Goal: Task Accomplishment & Management: Manage account settings

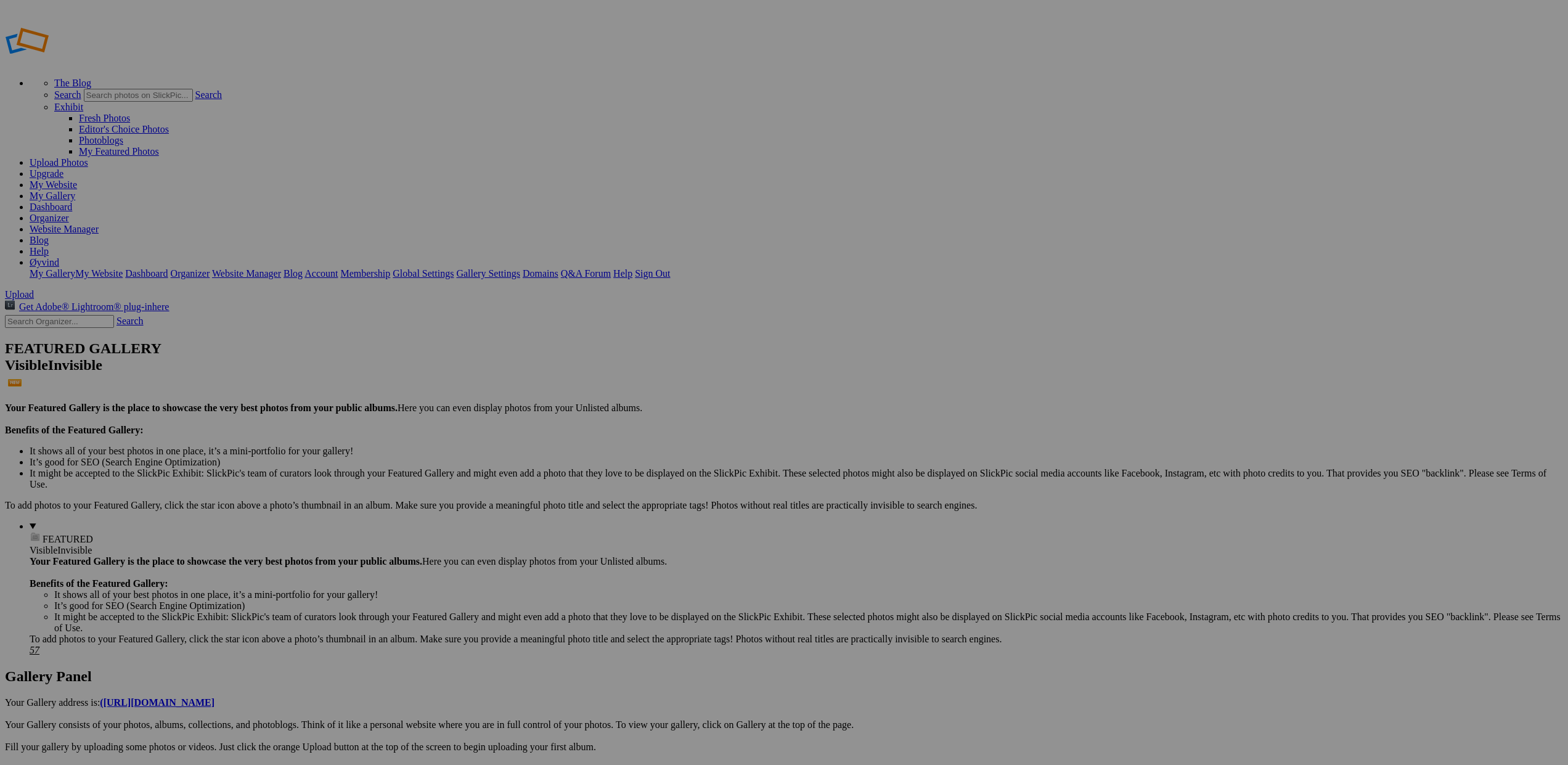
scroll to position [1, 0]
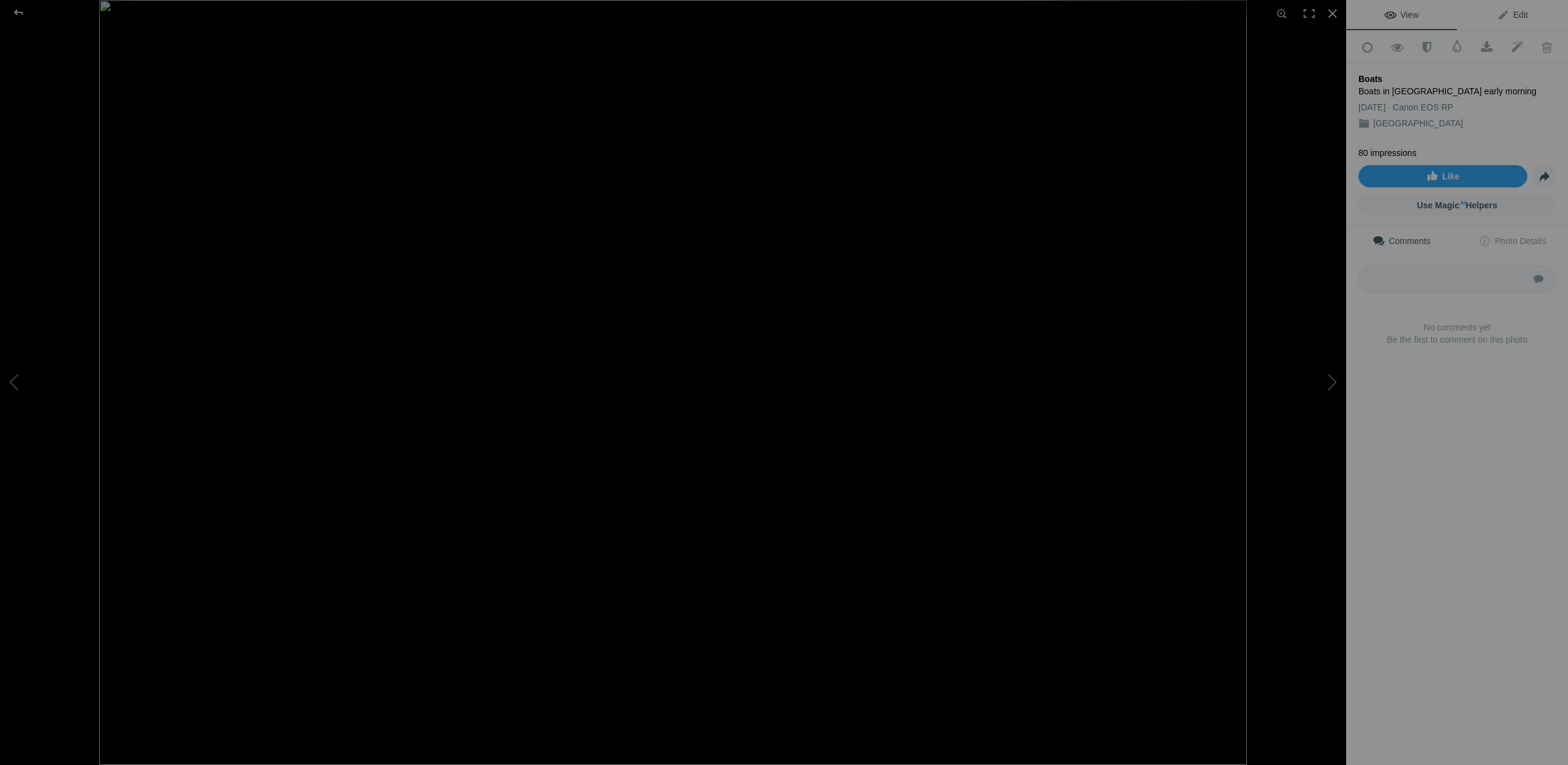
click at [1505, 14] on span "Edit" at bounding box center [1512, 15] width 31 height 10
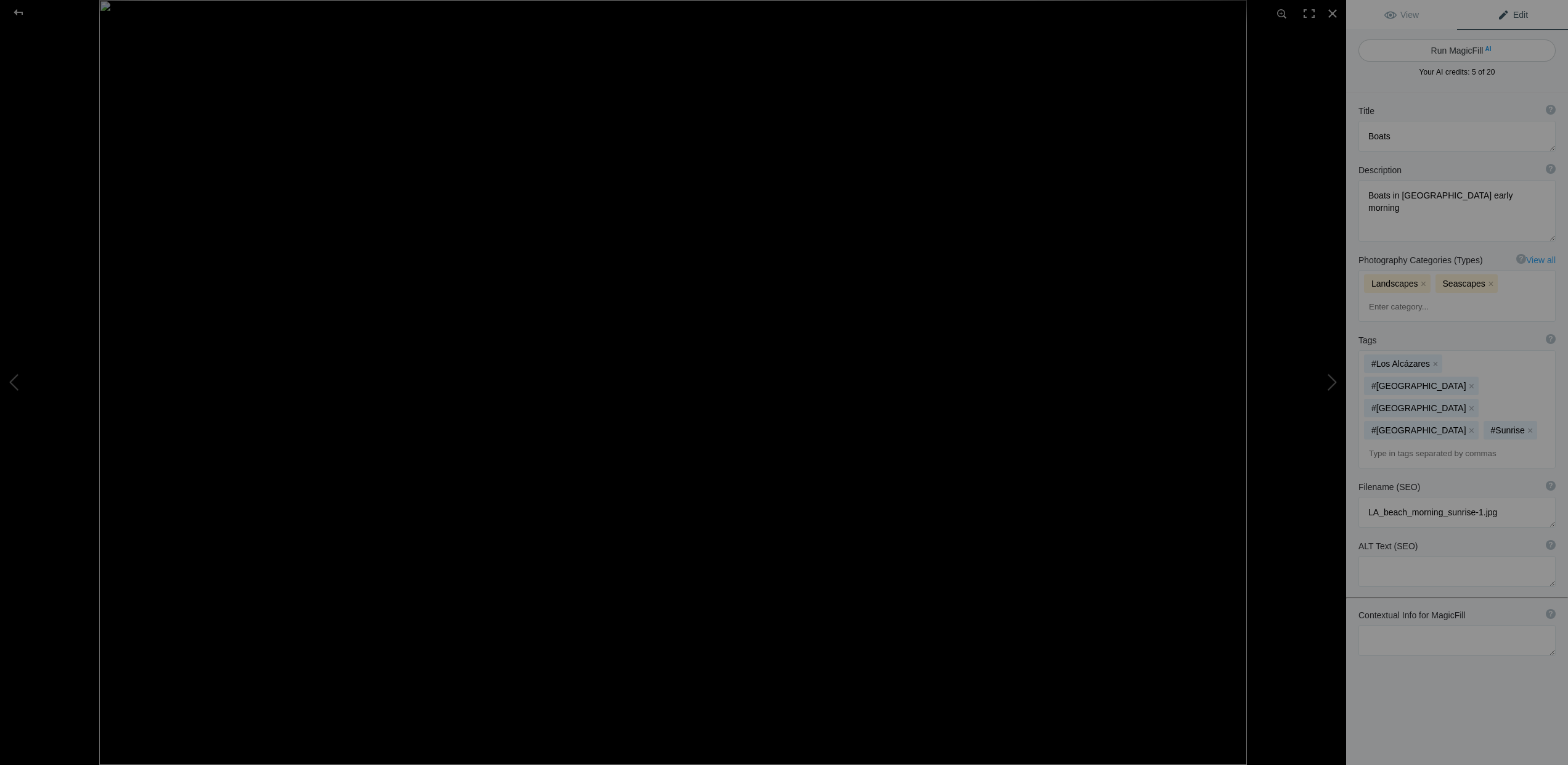
click at [1445, 48] on button "Run MagicFill AI" at bounding box center [1456, 50] width 197 height 22
type textarea "Tranquil Morning at Mar Menor: Sailboats Docked at Dawn"
type textarea "Experience the serene beauty of Mar Menor in the early morning light, where sai…"
type textarea "tranquil-morning-mar-menor-sailboats.jpg"
type textarea "Early morning scene at Mar Menor featuring sailboats docked on calm waters, ref…"
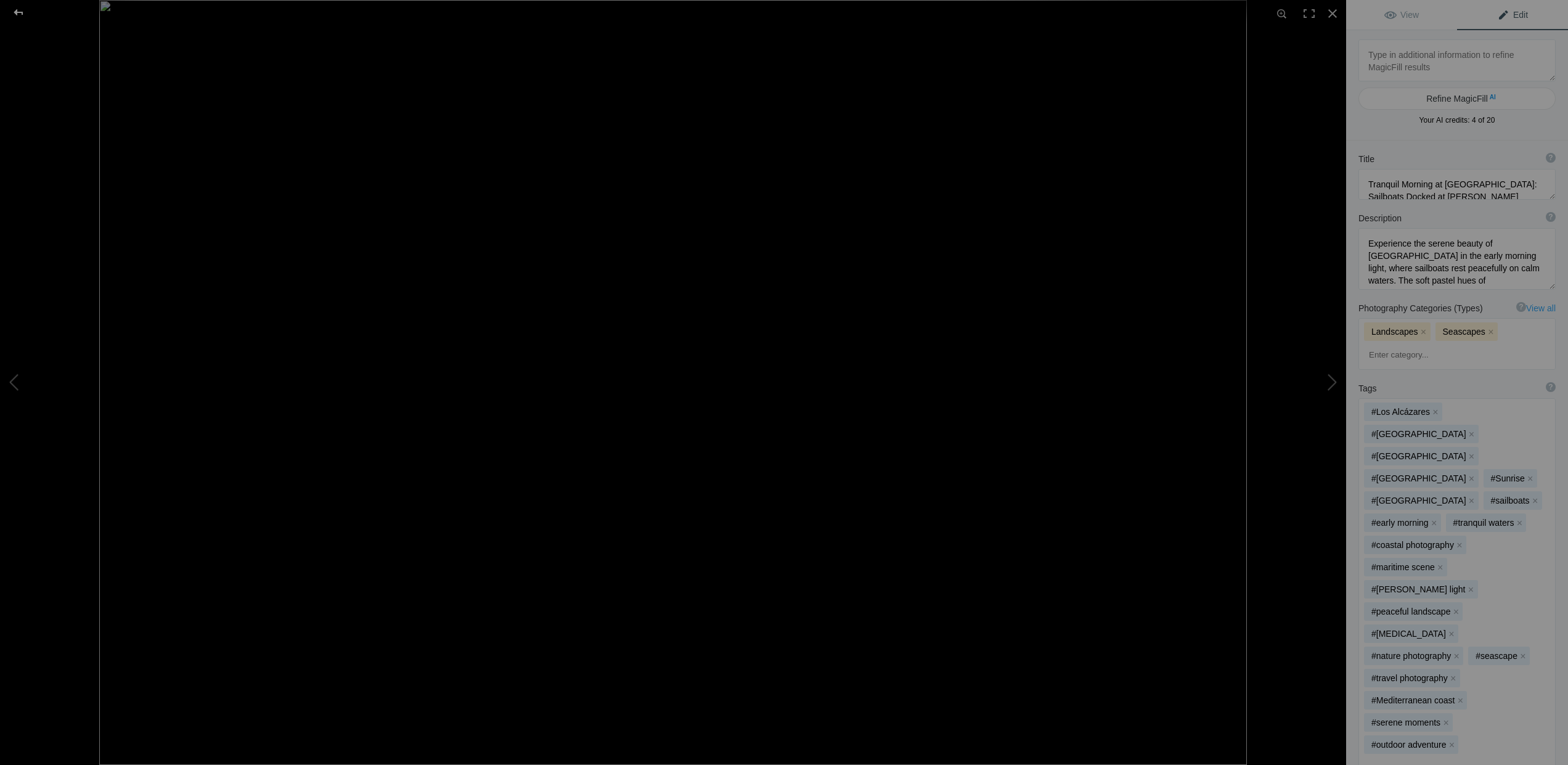
click at [16, 10] on div at bounding box center [18, 12] width 44 height 25
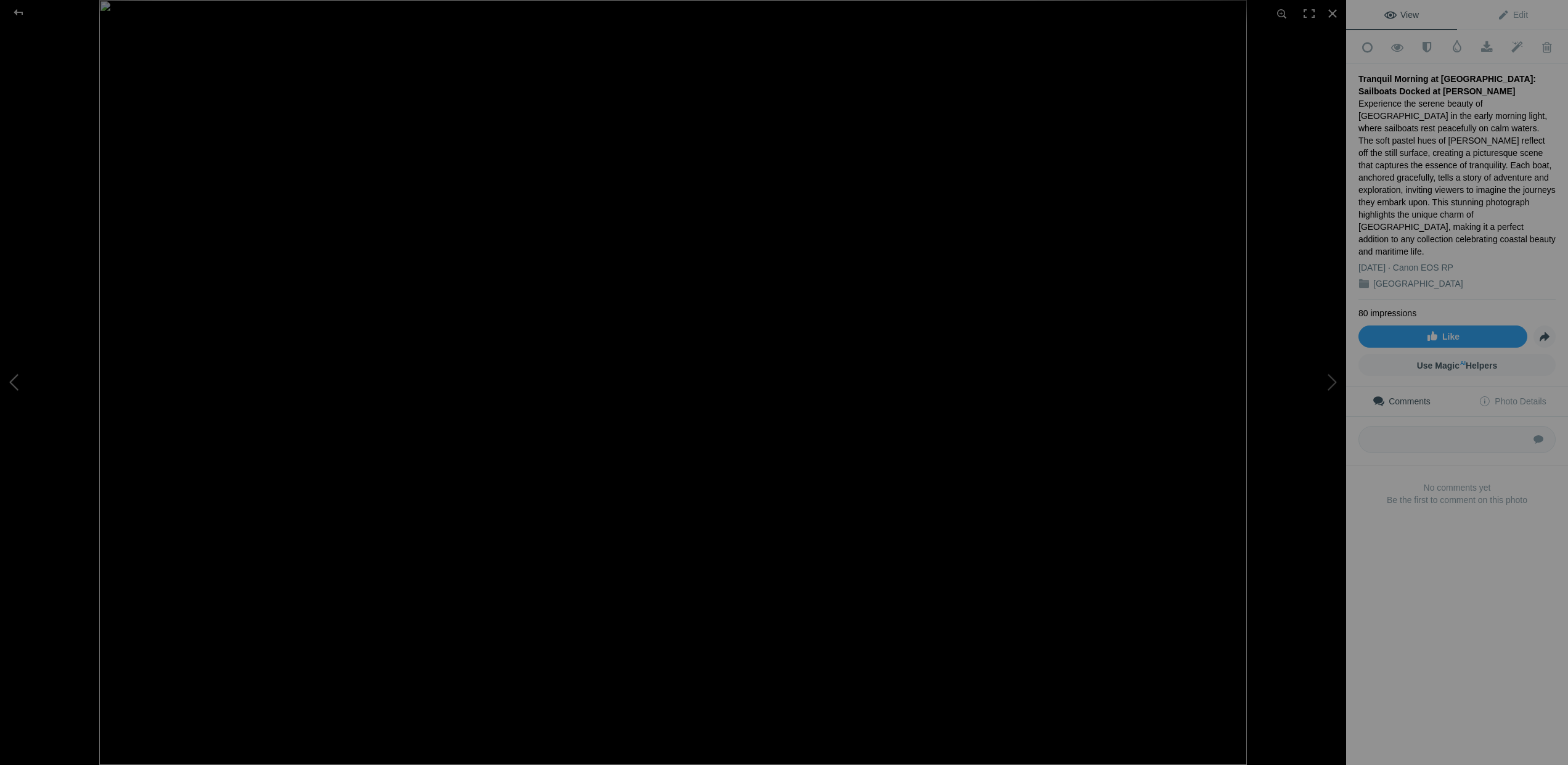
click at [14, 383] on button at bounding box center [46, 382] width 93 height 275
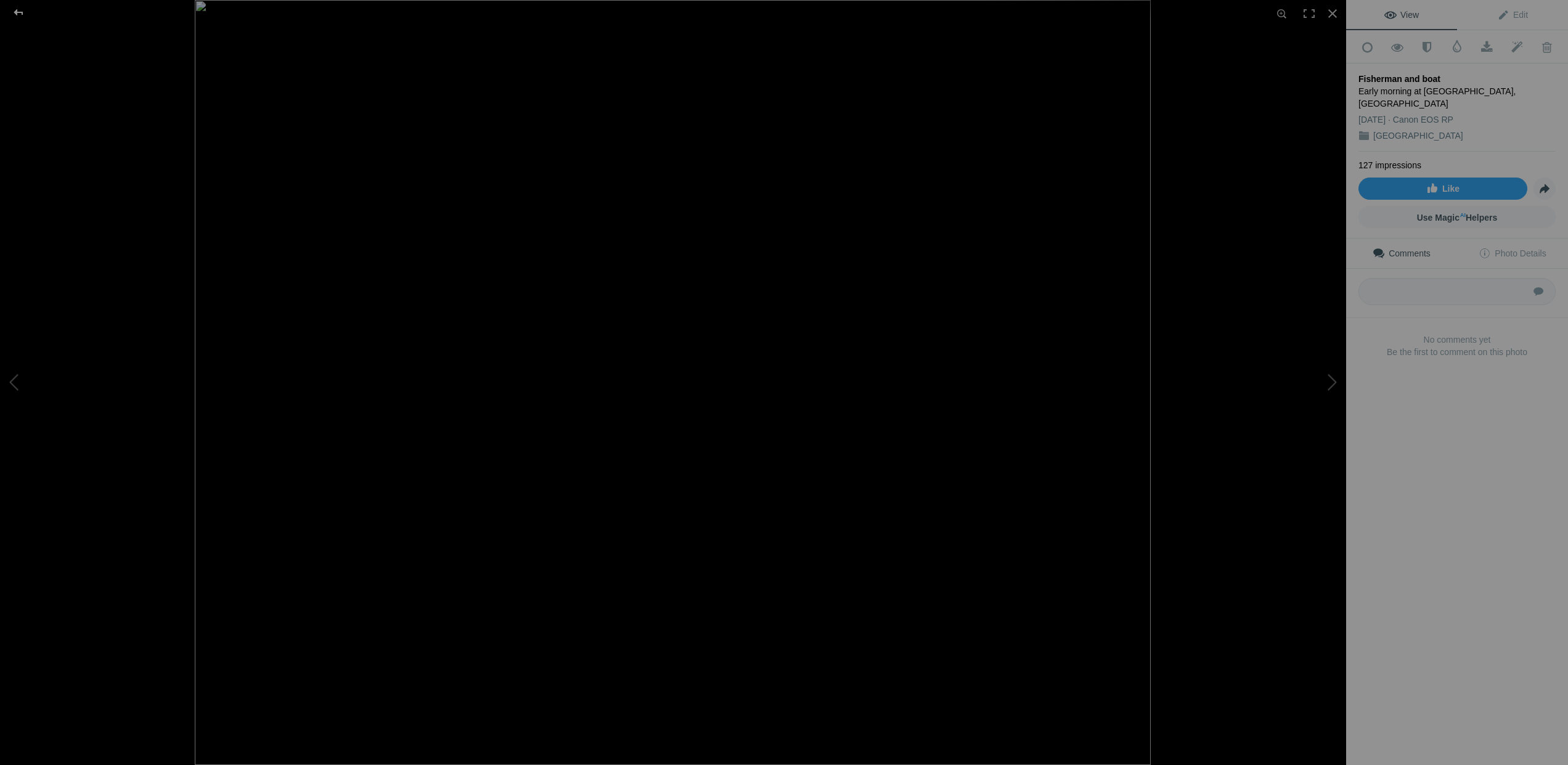
click at [19, 14] on div at bounding box center [18, 12] width 44 height 25
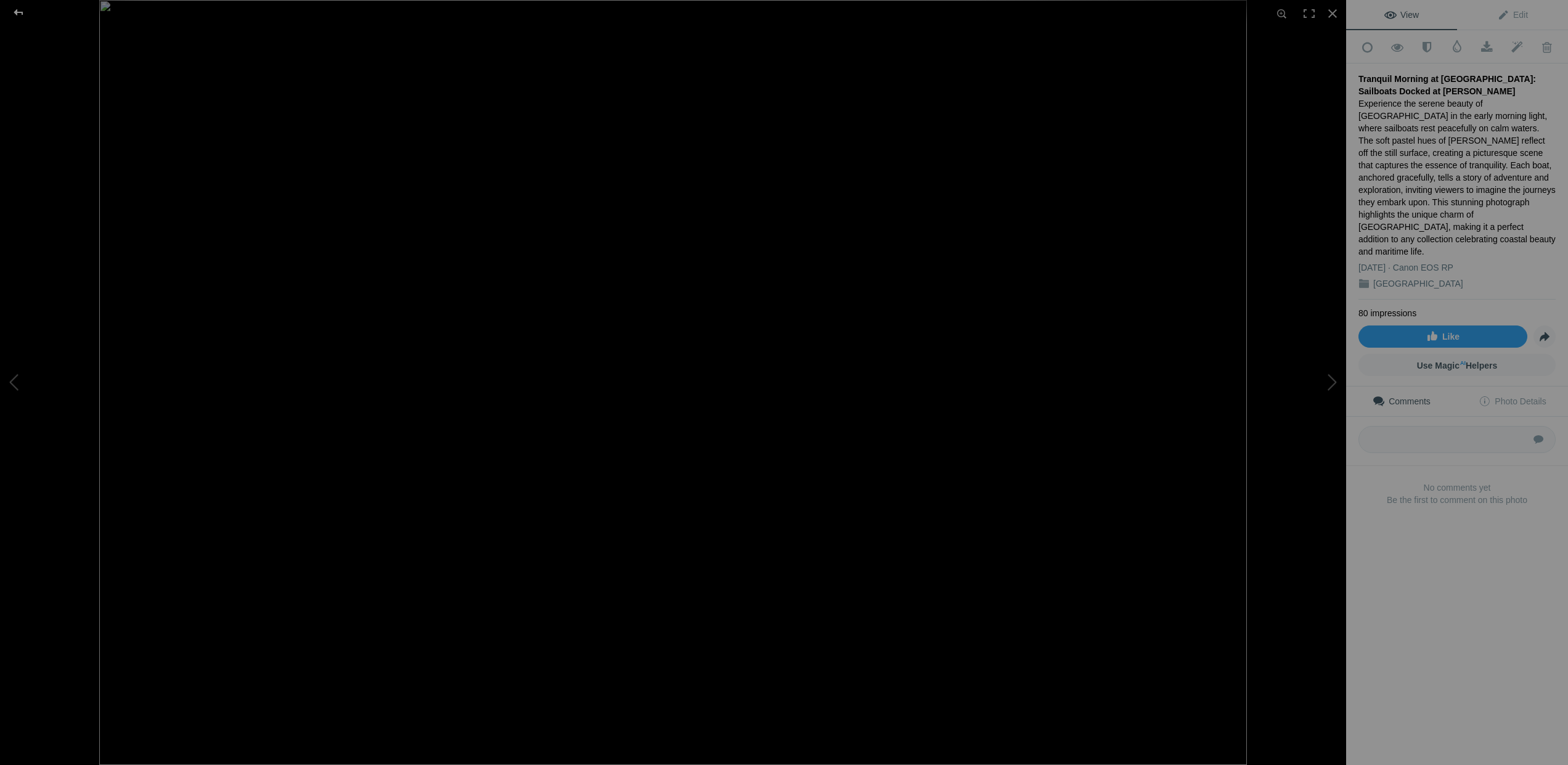
click at [19, 9] on div at bounding box center [18, 12] width 44 height 25
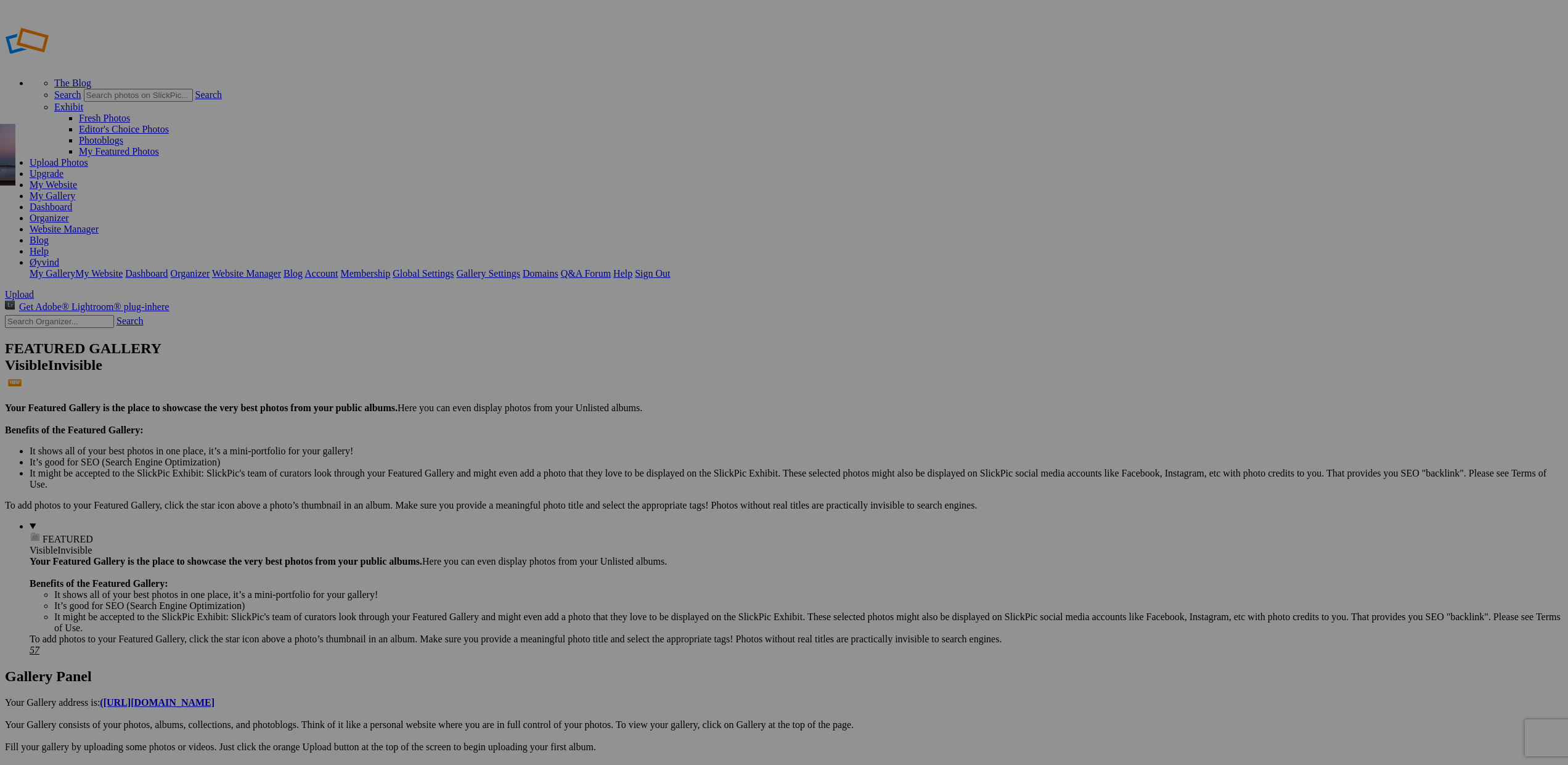
drag, startPoint x: 781, startPoint y: 175, endPoint x: 101, endPoint y: 213, distance: 681.1
drag, startPoint x: 774, startPoint y: 180, endPoint x: 151, endPoint y: 206, distance: 623.5
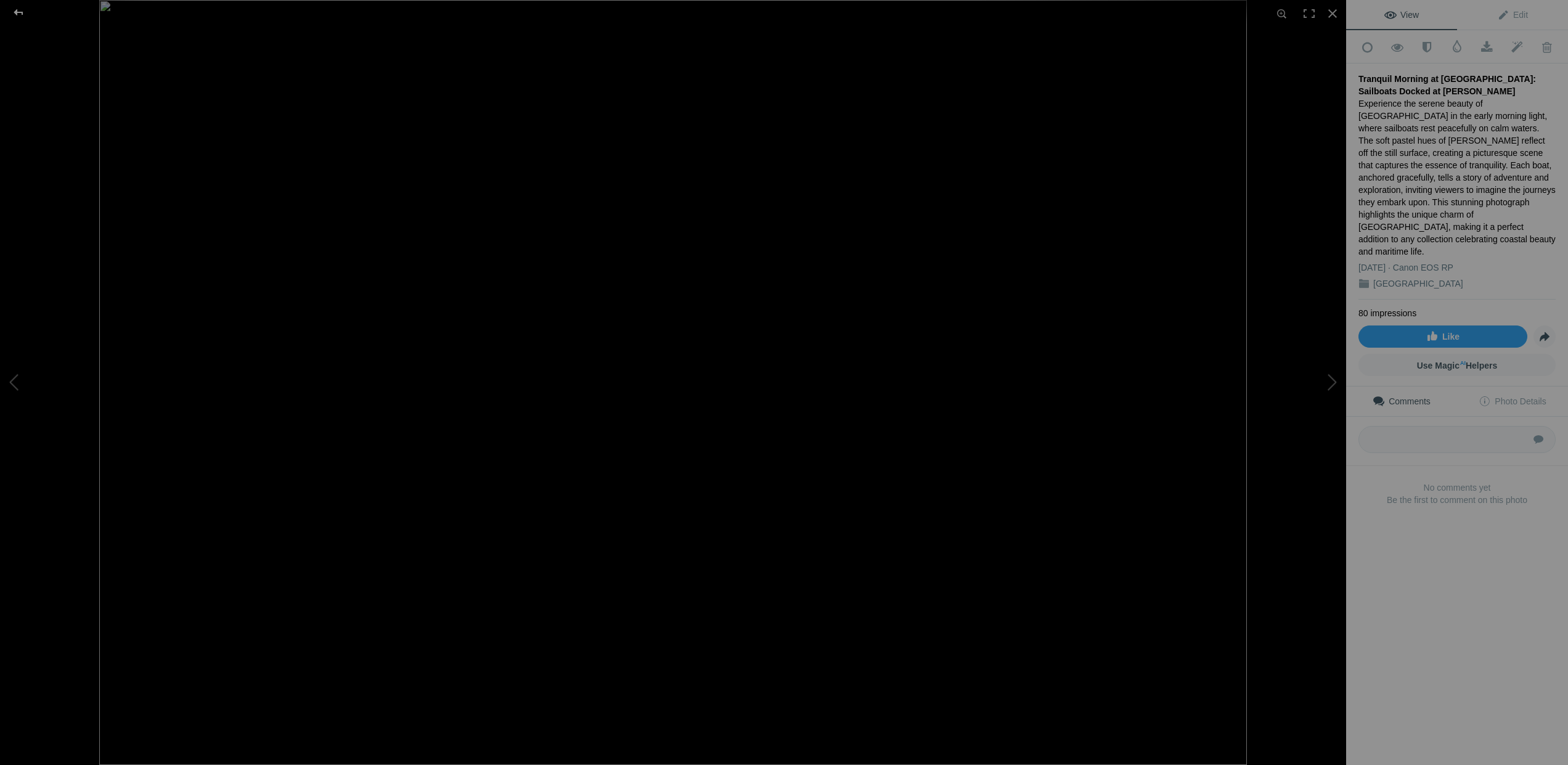
click at [16, 12] on div at bounding box center [18, 12] width 44 height 25
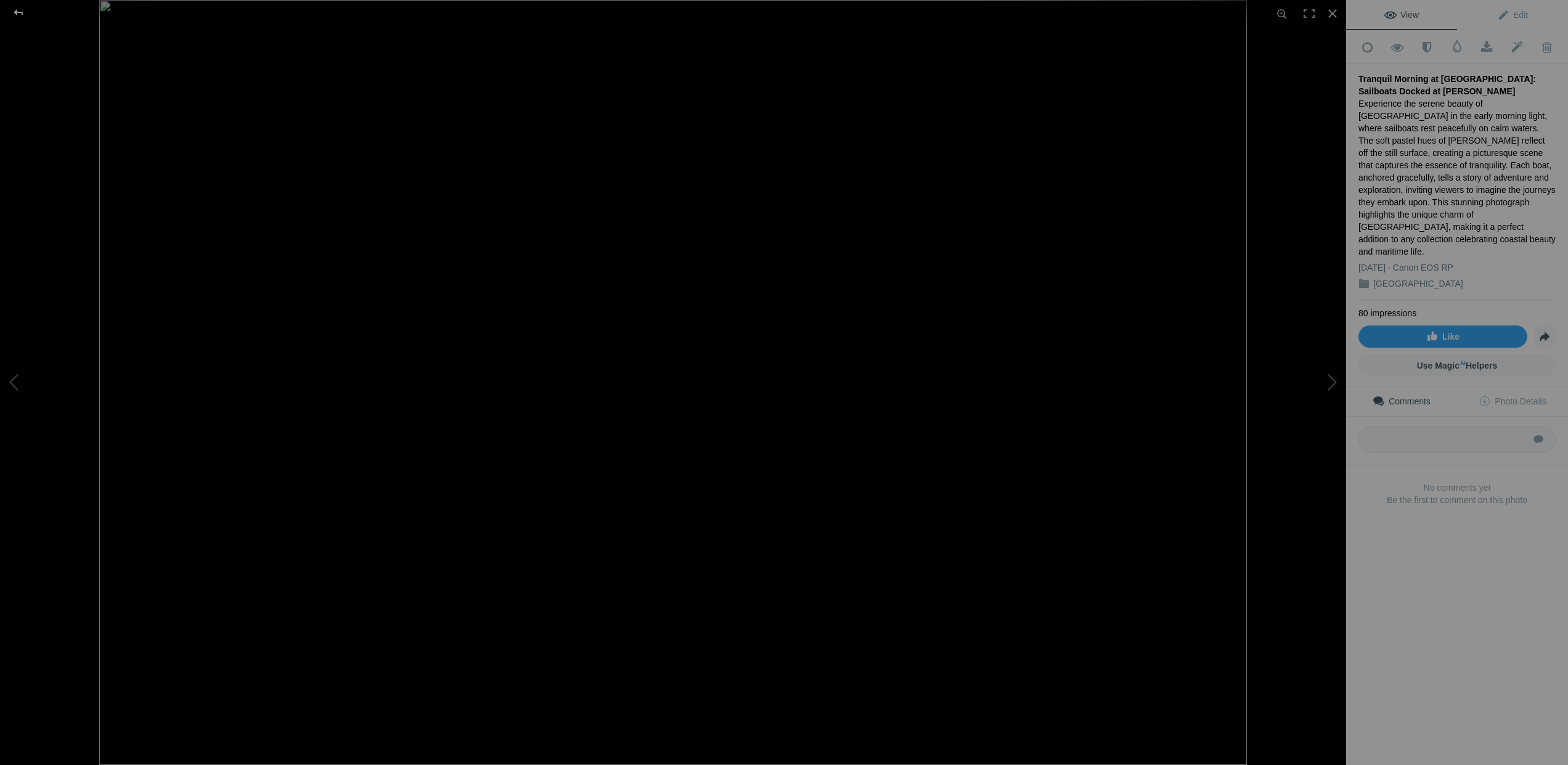
click at [20, 14] on div at bounding box center [18, 12] width 44 height 25
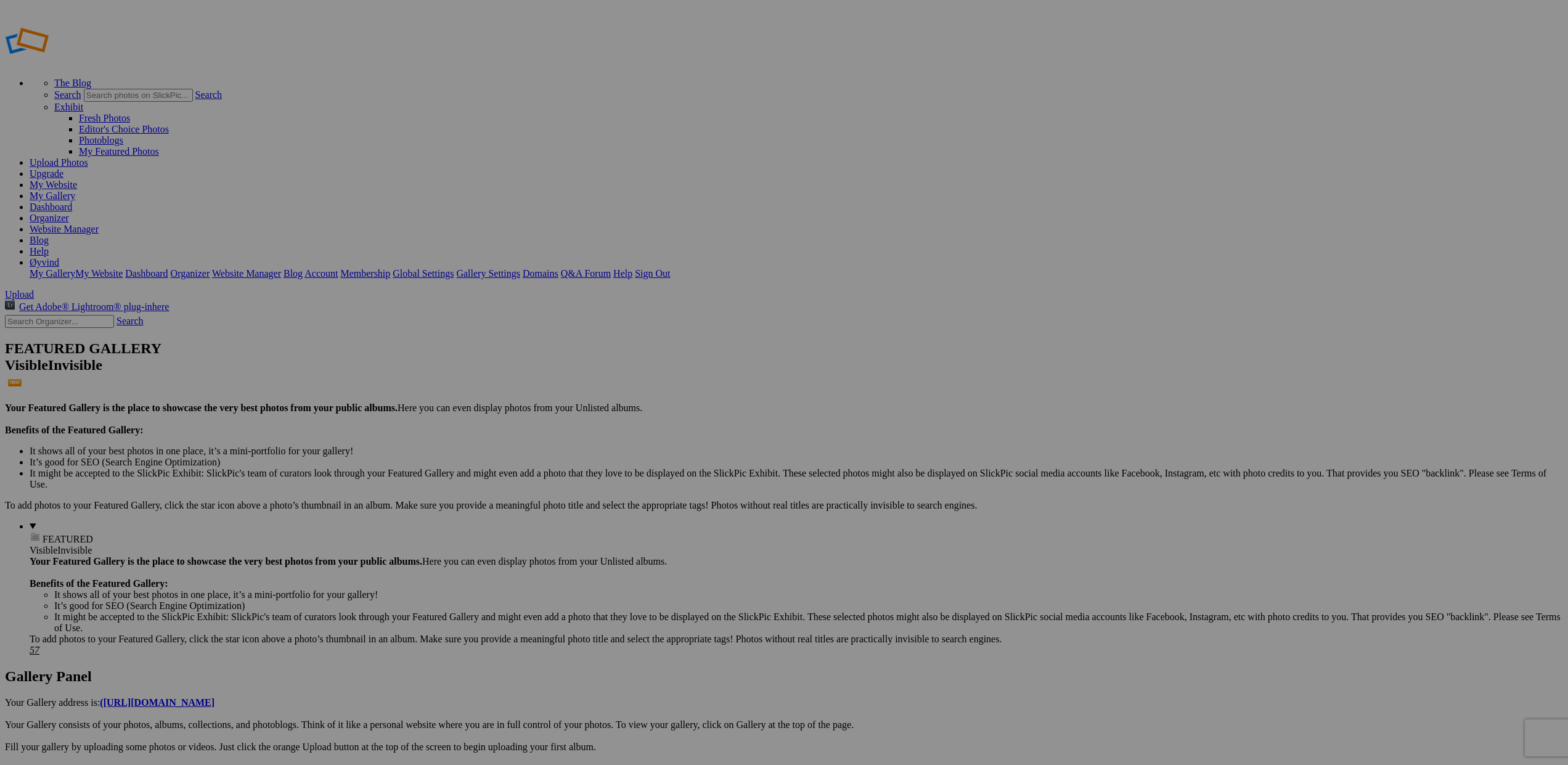
scroll to position [1, 0]
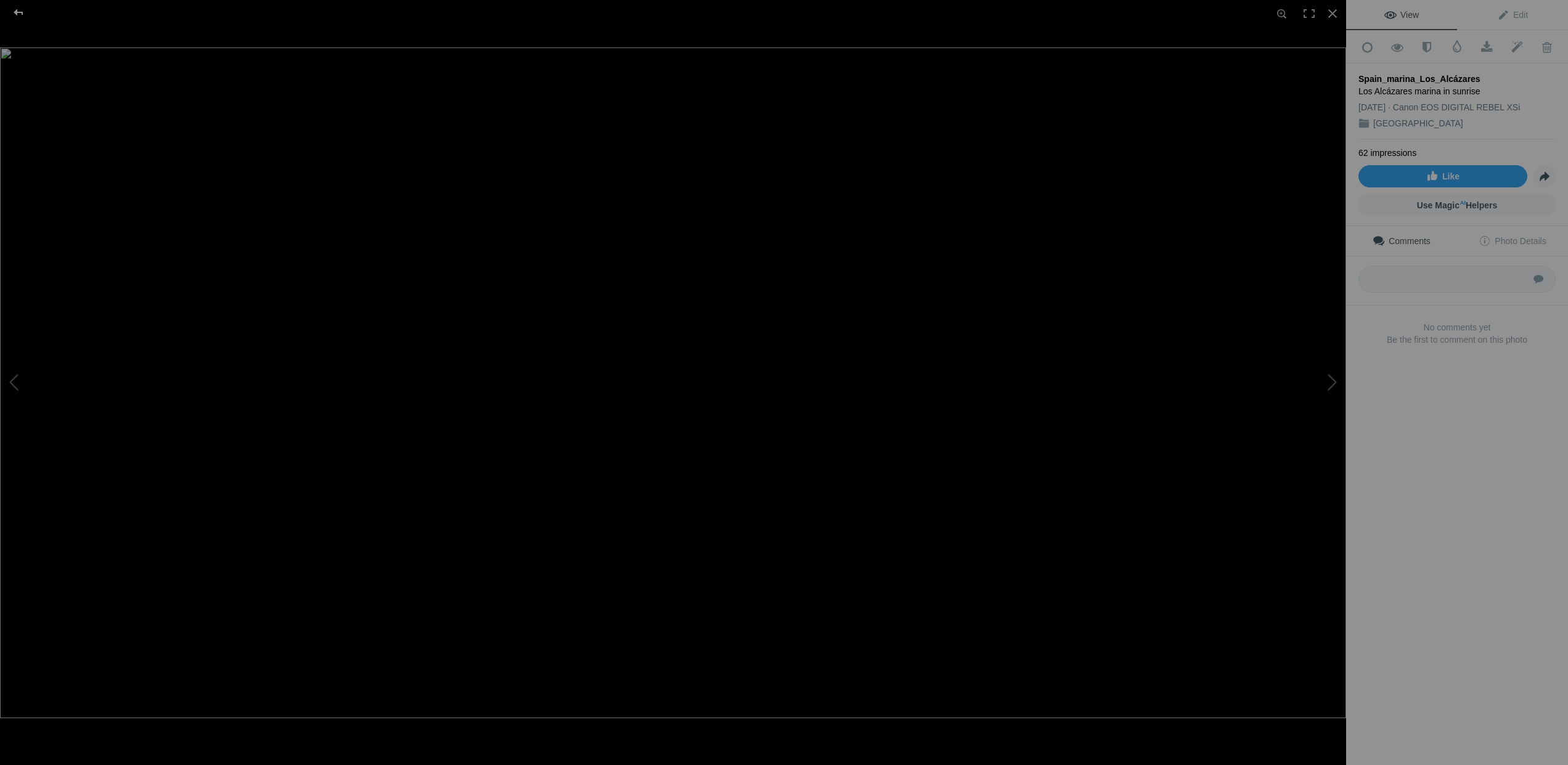
click at [20, 14] on div at bounding box center [18, 12] width 44 height 25
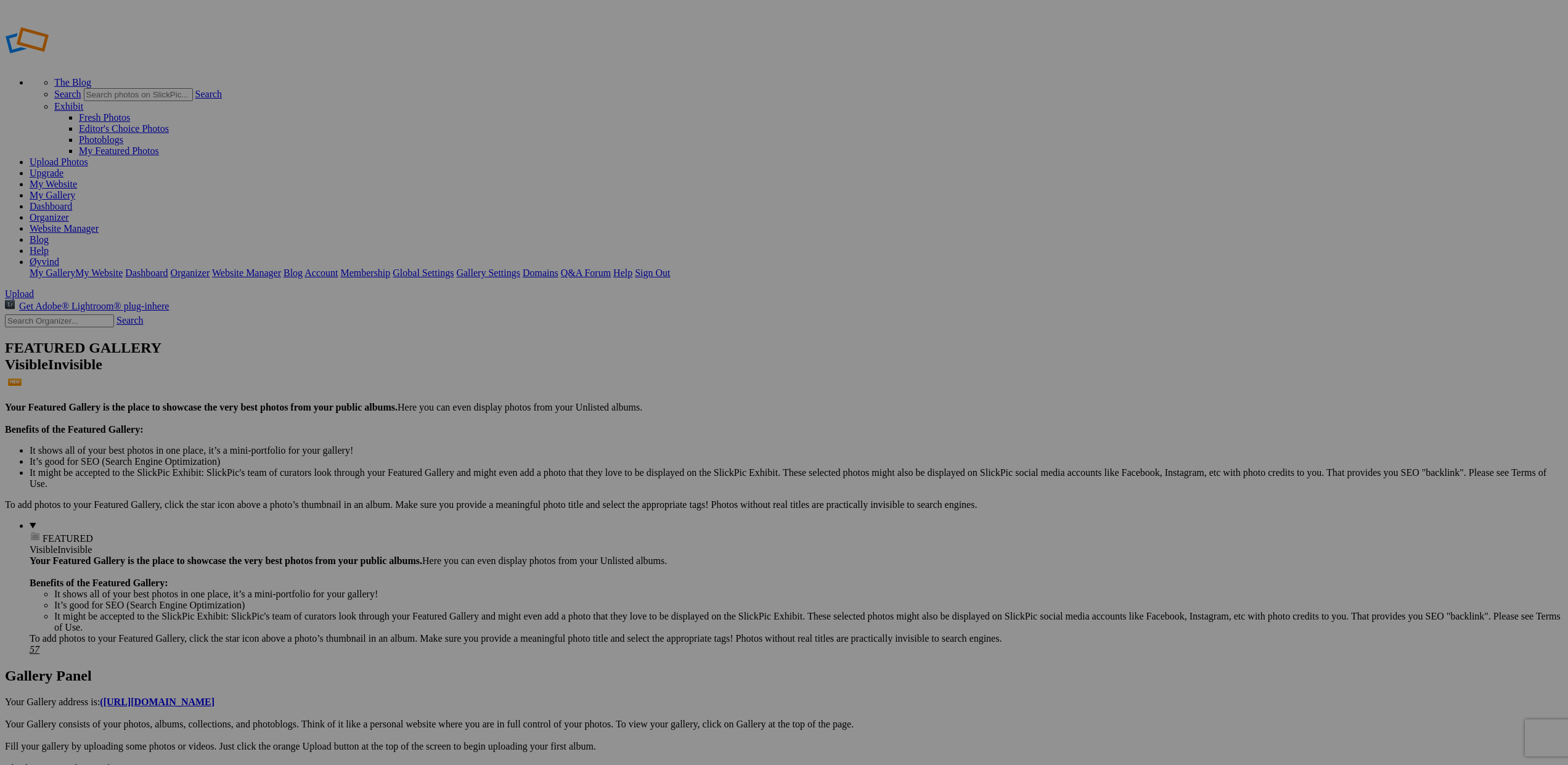
scroll to position [0, 0]
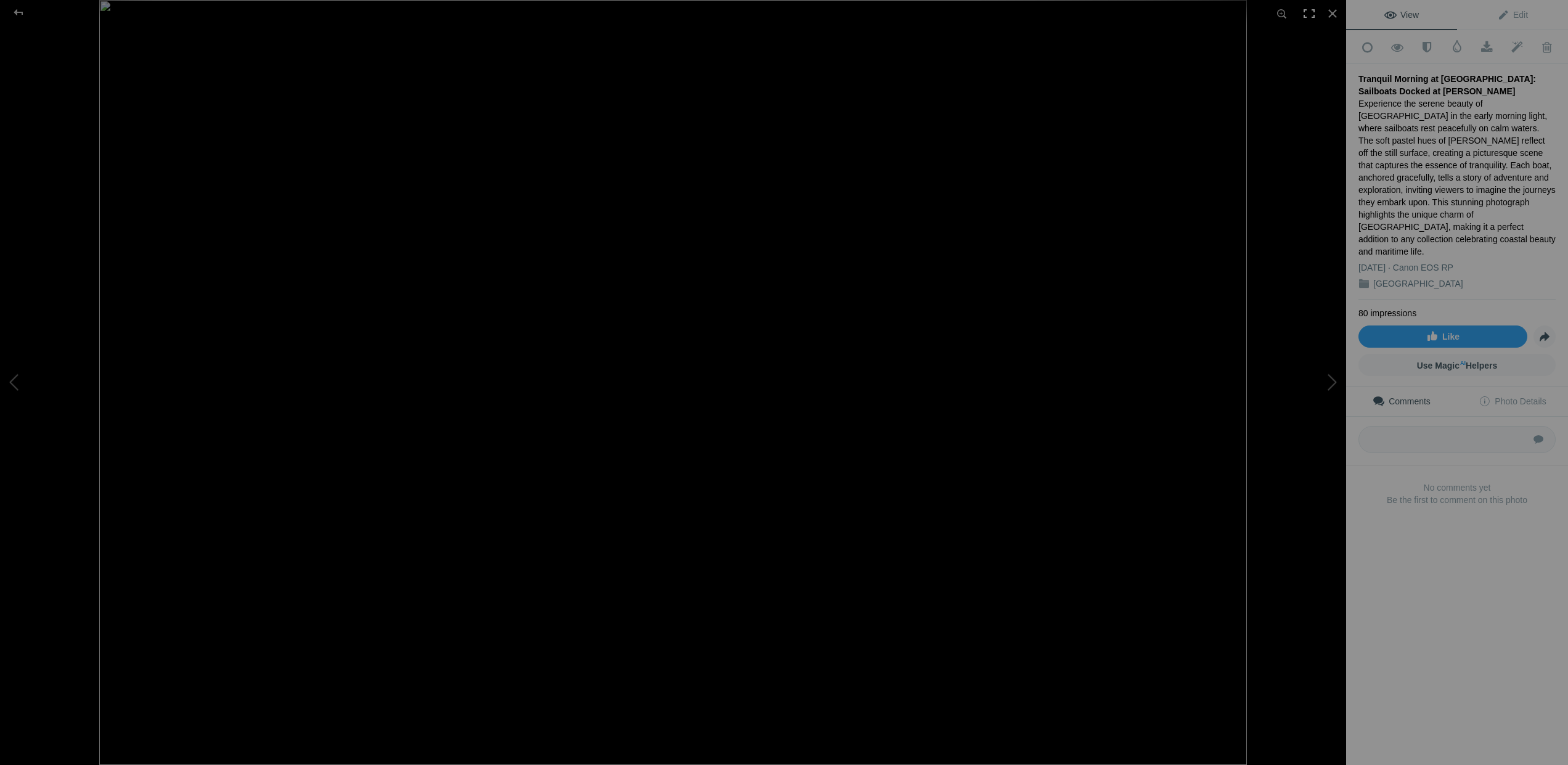
click at [1309, 10] on div at bounding box center [1309, 13] width 27 height 27
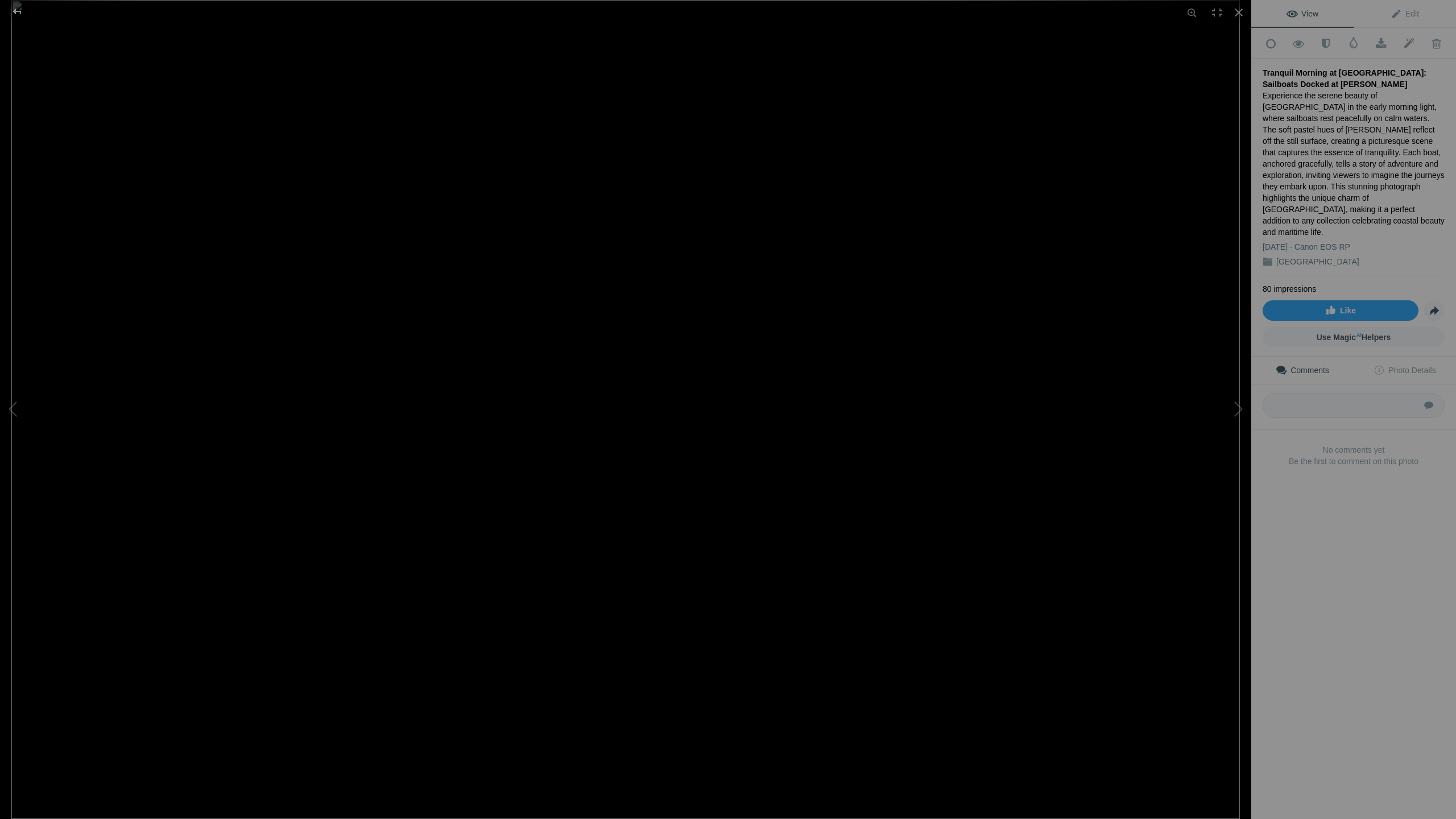
click at [17, 9] on div at bounding box center [17, 11] width 41 height 23
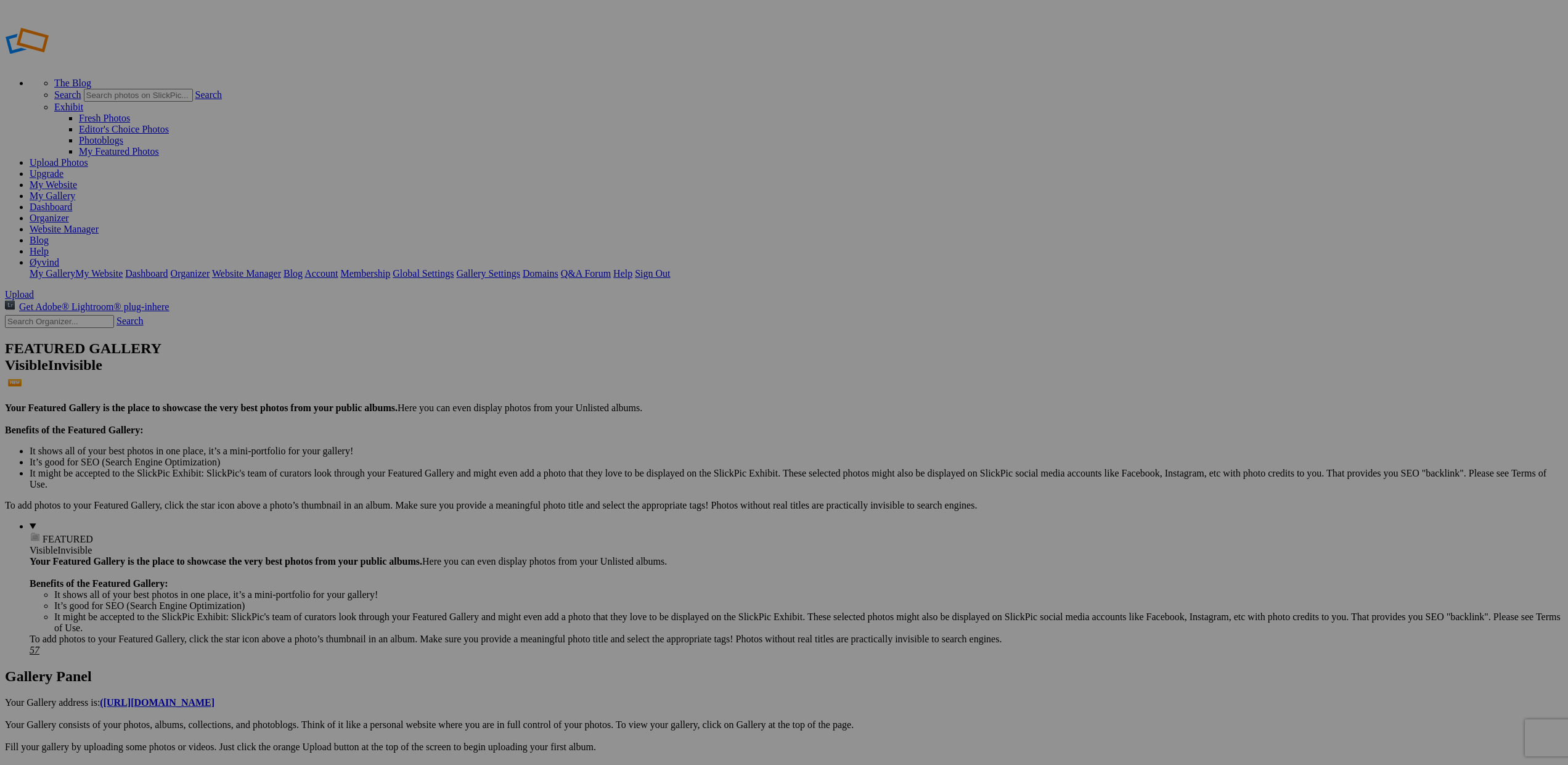
scroll to position [0, 1]
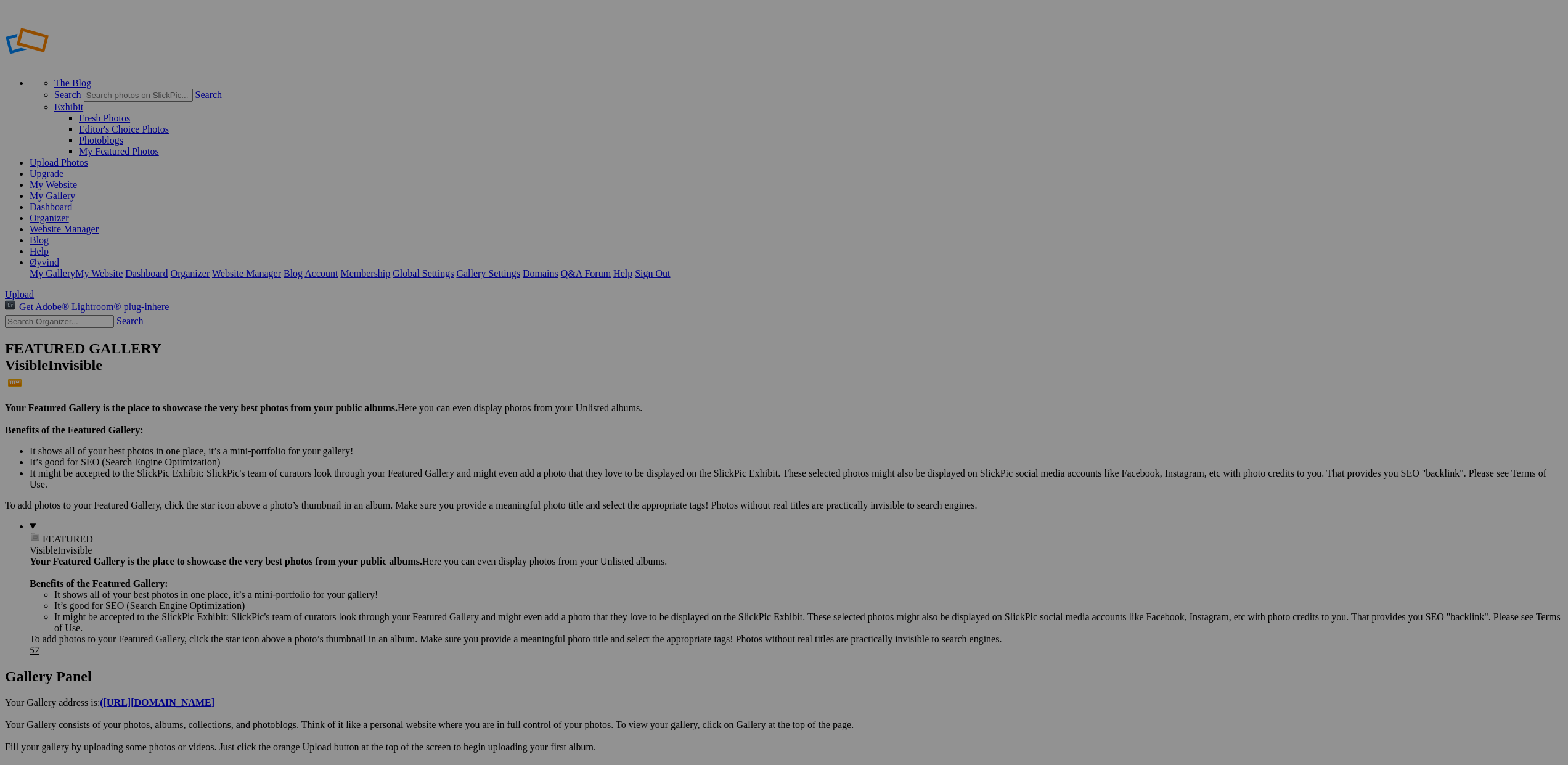
click at [799, 189] on img at bounding box center [782, 184] width 93 height 62
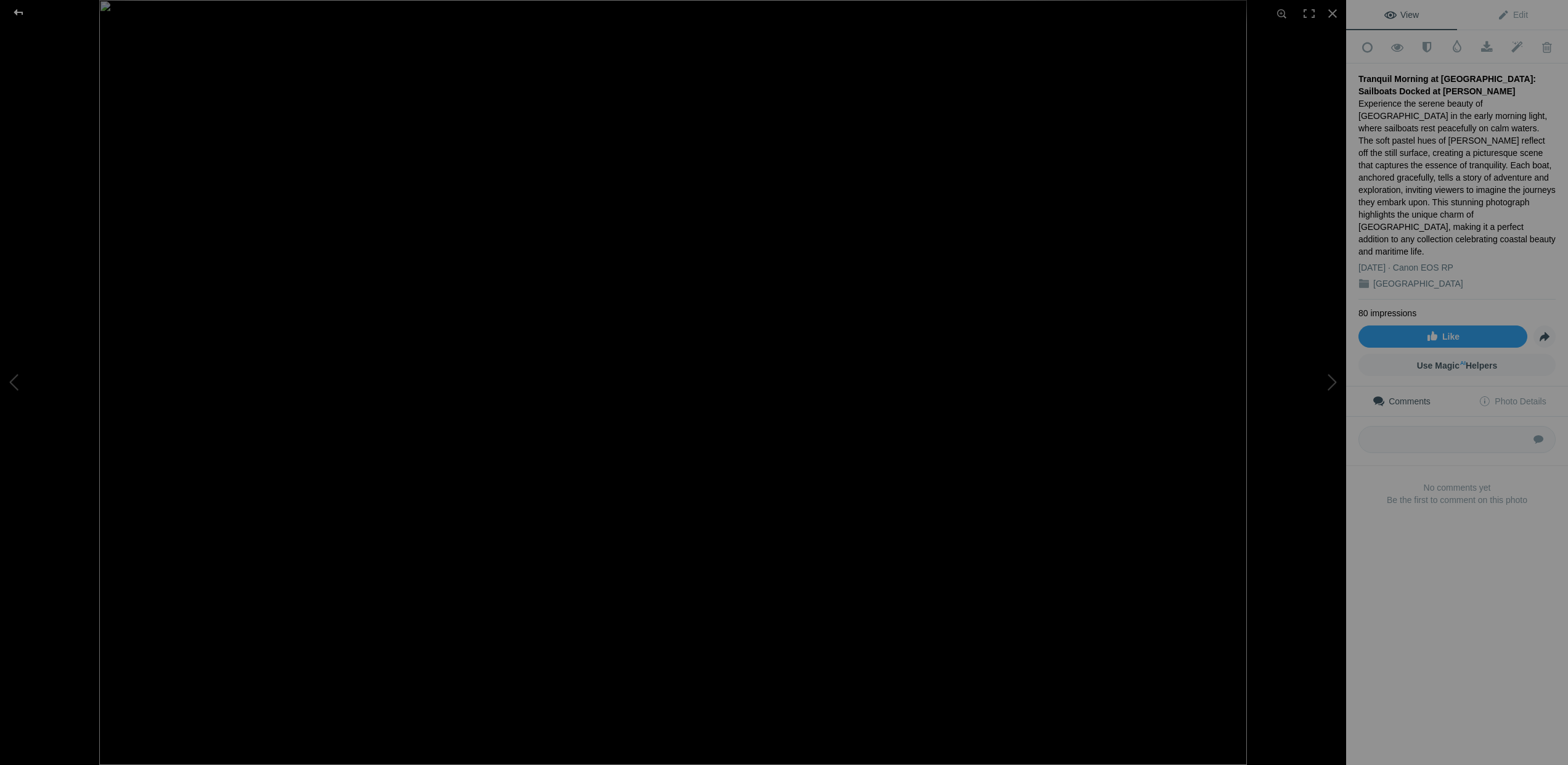
click at [20, 12] on div at bounding box center [18, 12] width 44 height 25
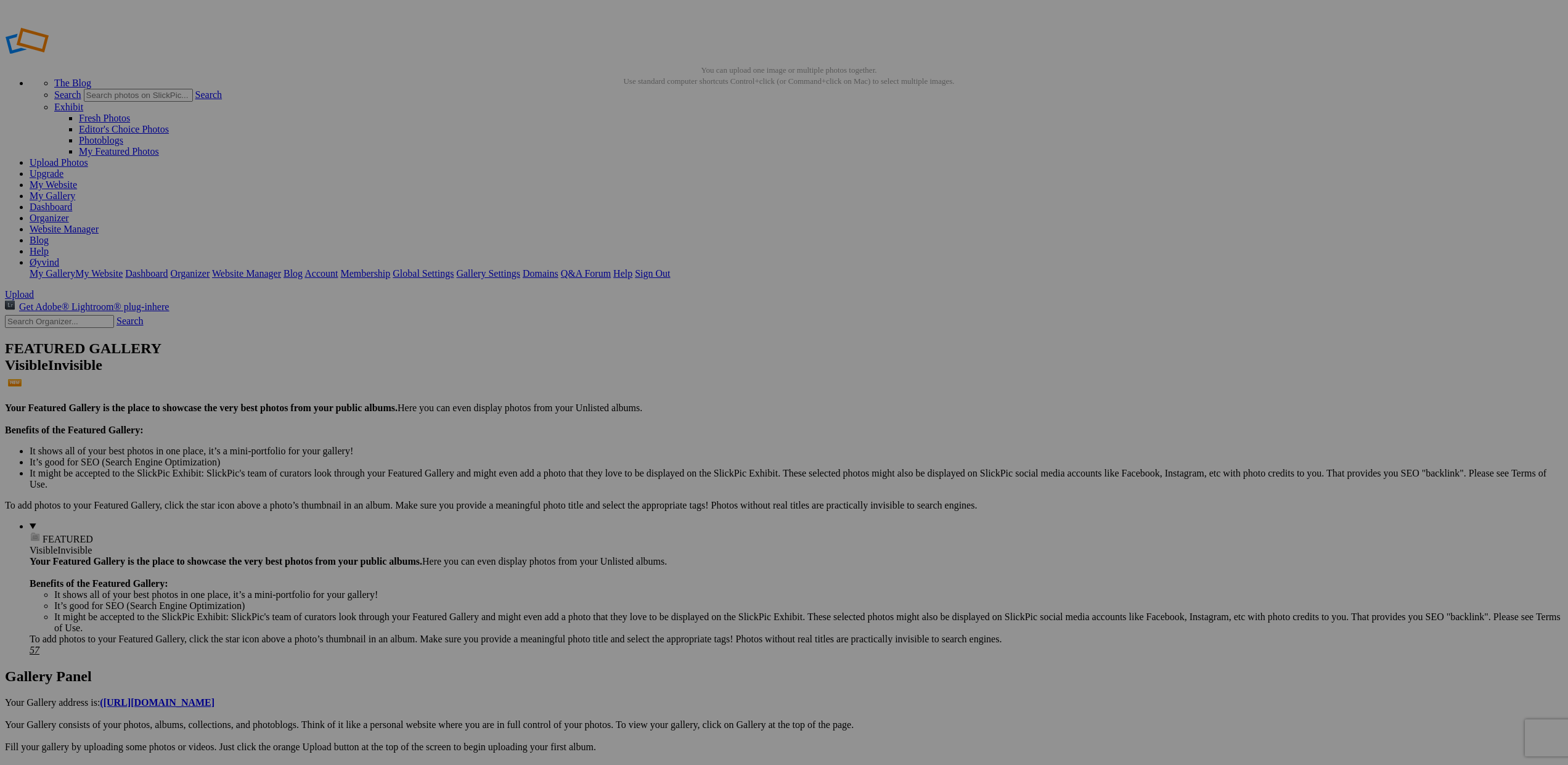
drag, startPoint x: 775, startPoint y: 193, endPoint x: 15, endPoint y: 206, distance: 760.1
